Goal: Transaction & Acquisition: Purchase product/service

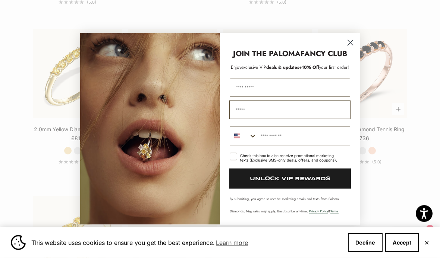
scroll to position [1016, 0]
click at [352, 49] on circle "Close dialog" at bounding box center [350, 43] width 12 height 12
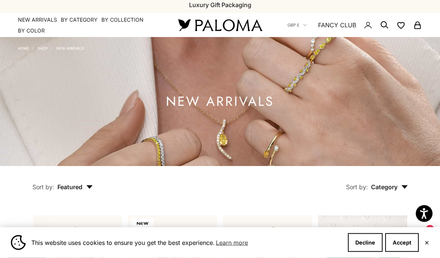
scroll to position [0, 0]
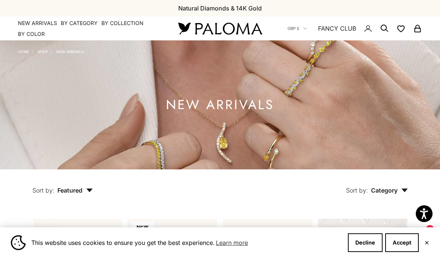
click at [68, 52] on link "NEW ARRIVALS" at bounding box center [70, 51] width 28 height 4
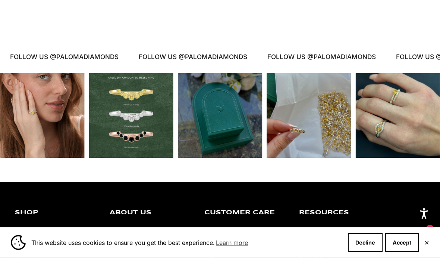
scroll to position [1375, 0]
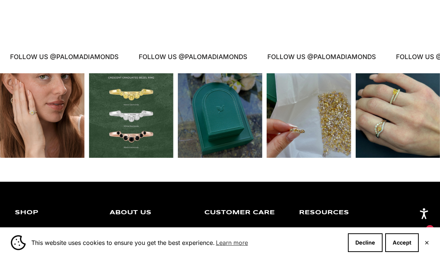
click at [403, 133] on div "Instagram post opens in a popup" at bounding box center [398, 115] width 85 height 85
